Goal: Navigation & Orientation: Find specific page/section

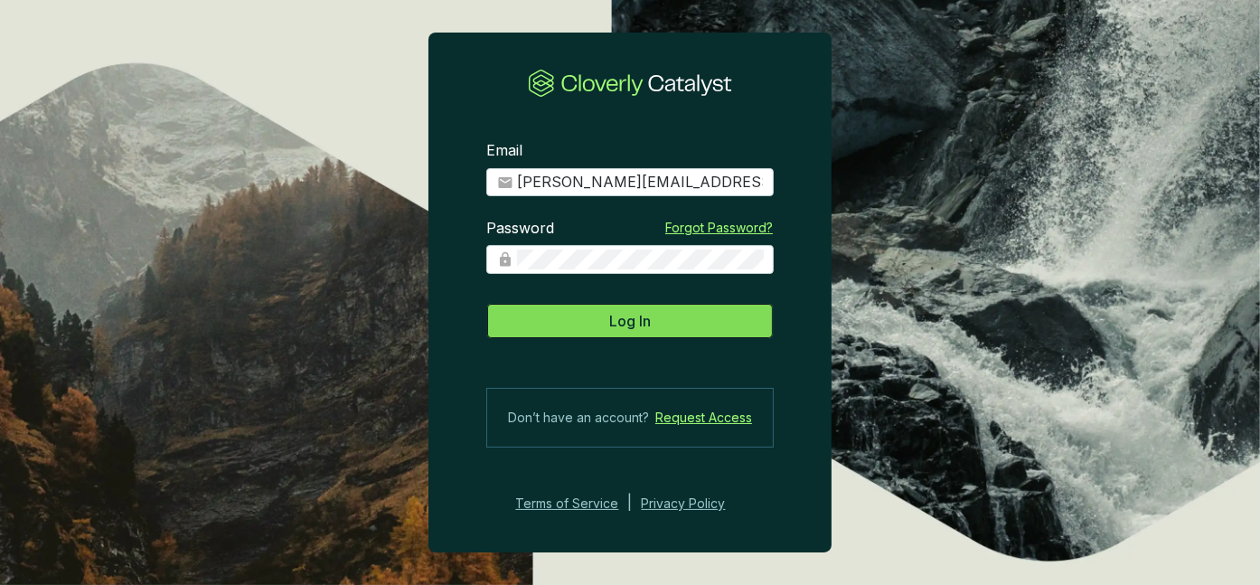
click at [605, 332] on button "Log In" at bounding box center [630, 321] width 288 height 36
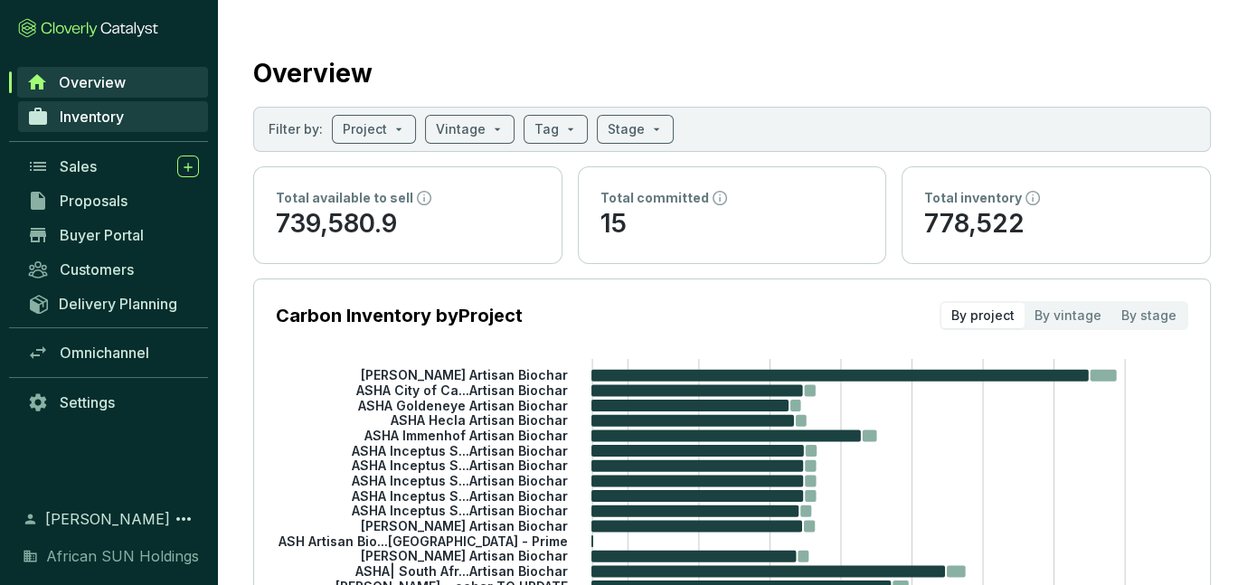
click at [109, 117] on span "Inventory" at bounding box center [92, 117] width 64 height 18
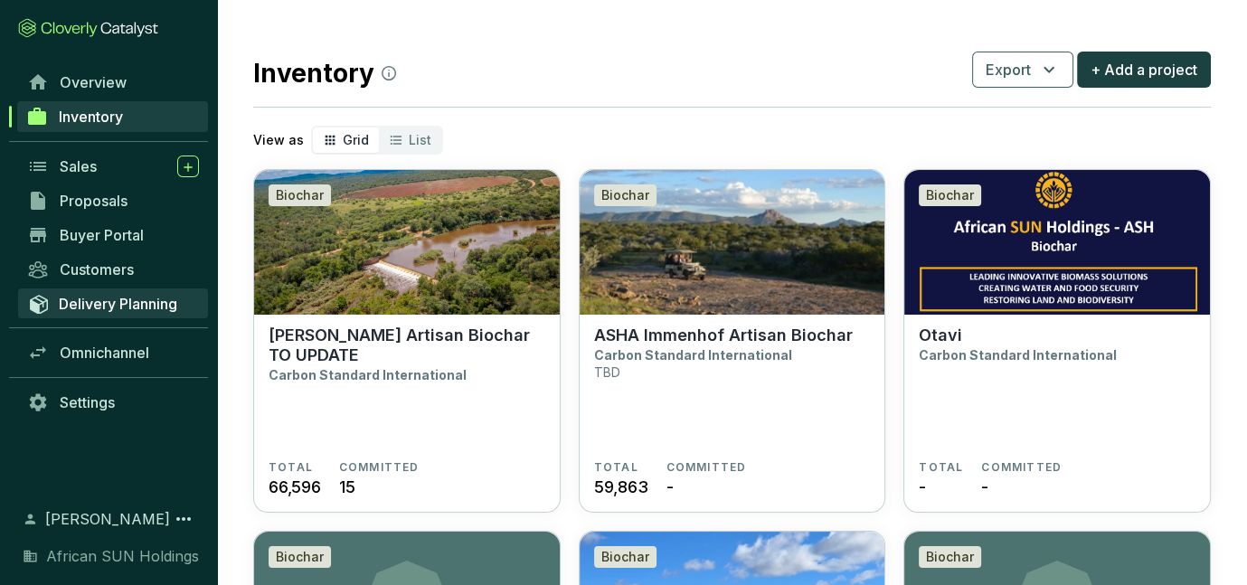
click at [126, 307] on span "Delivery Planning" at bounding box center [118, 304] width 118 height 18
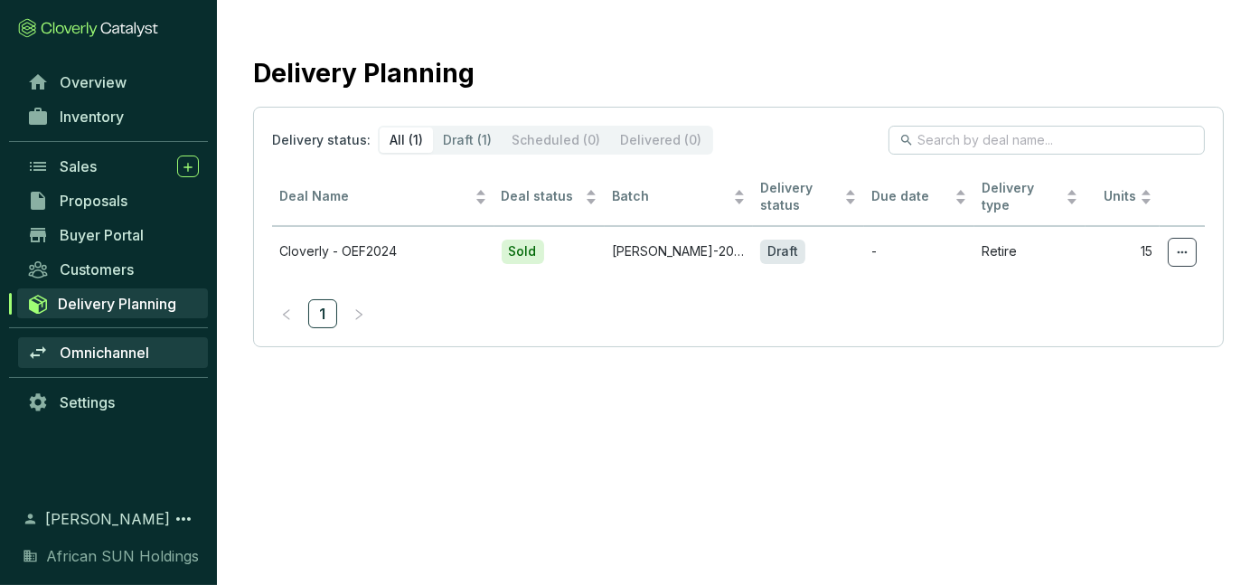
click at [127, 355] on span "Omnichannel" at bounding box center [105, 353] width 90 height 18
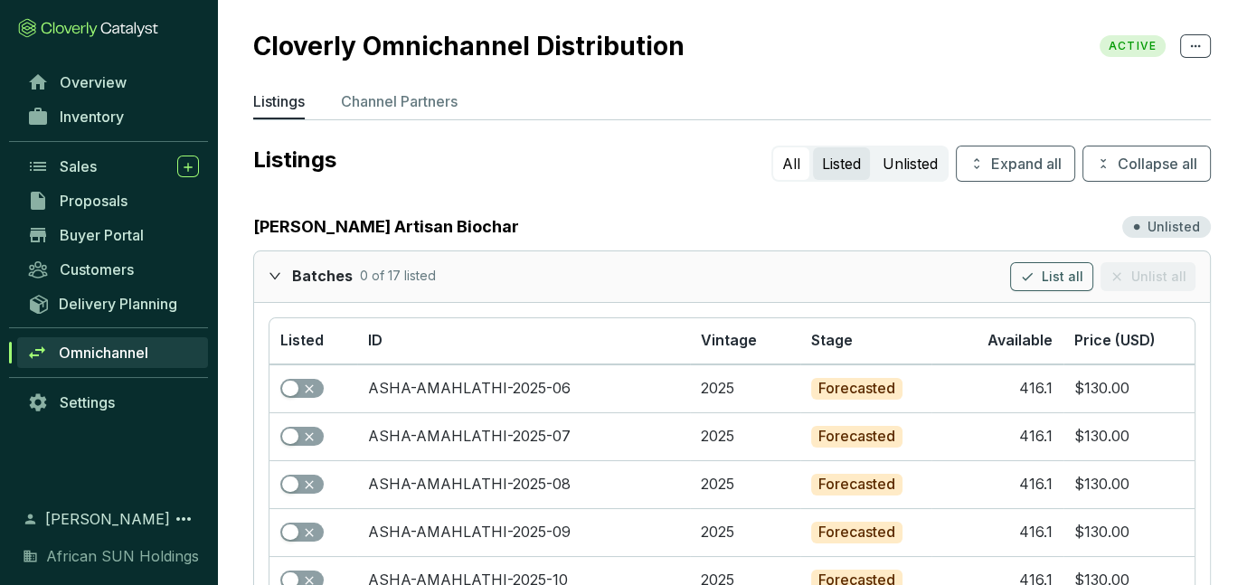
click at [846, 154] on button "Listed" at bounding box center [841, 163] width 57 height 33
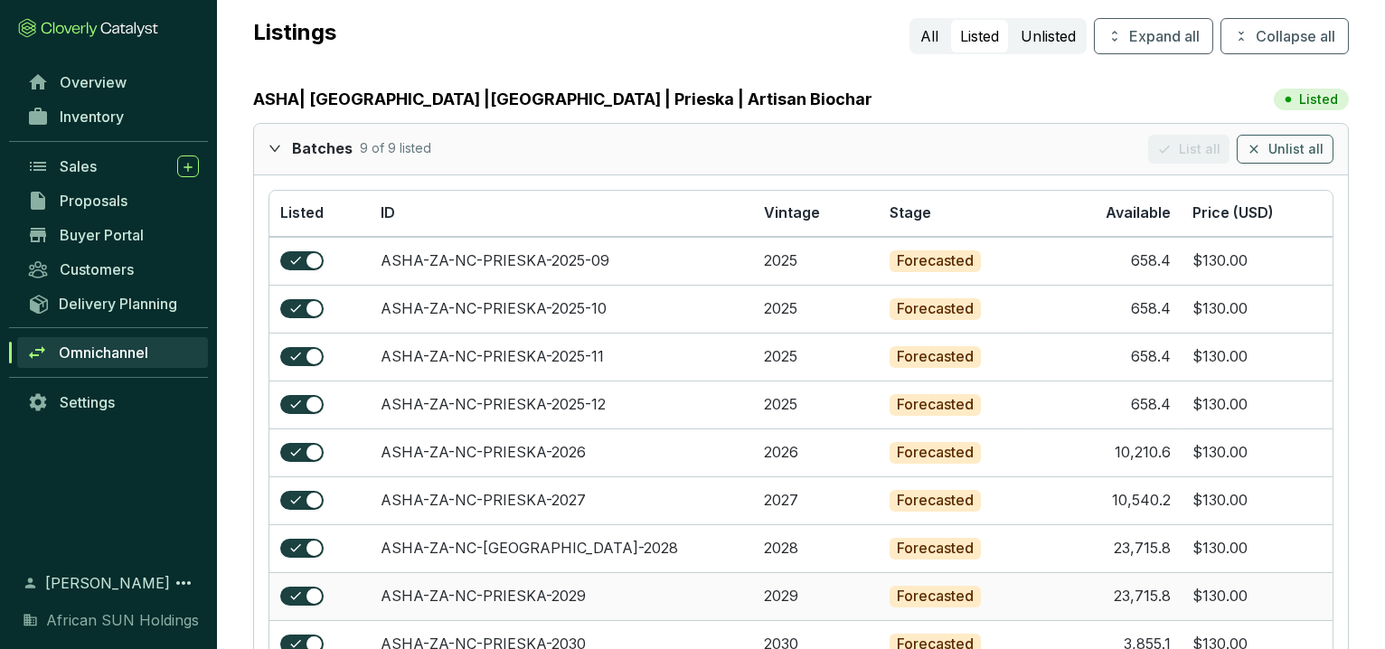
scroll to position [94, 0]
